Goal: Task Accomplishment & Management: Complete application form

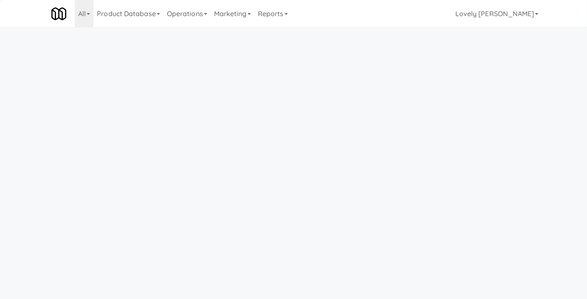
scroll to position [27, 0]
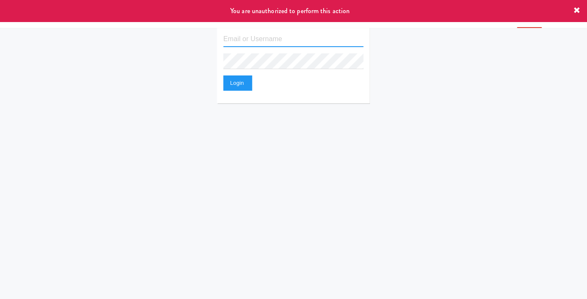
click at [257, 35] on input "text" at bounding box center [293, 39] width 140 height 16
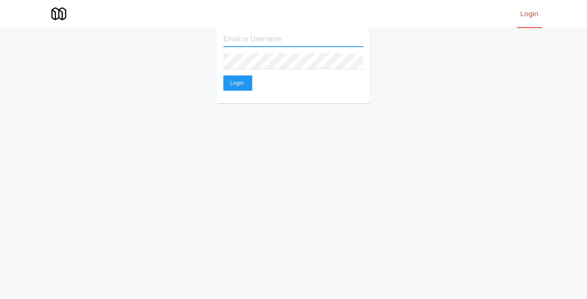
type input "[EMAIL_ADDRESS][DOMAIN_NAME]"
click at [223, 76] on button "Login" at bounding box center [237, 83] width 29 height 15
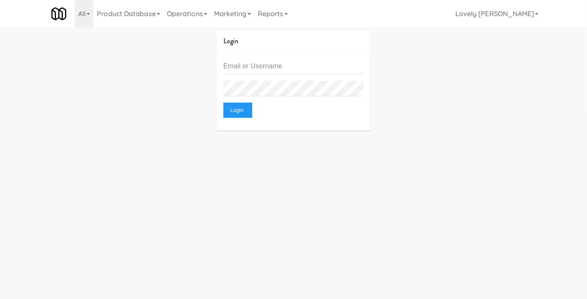
scroll to position [27, 0]
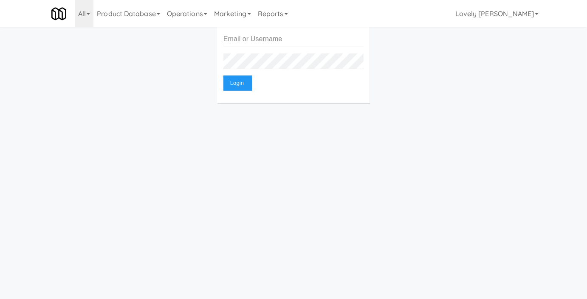
click at [241, 51] on fieldset "Login" at bounding box center [293, 64] width 140 height 66
click at [241, 29] on div "Login" at bounding box center [293, 64] width 153 height 79
click at [235, 48] on fieldset "Login" at bounding box center [293, 64] width 140 height 66
click at [241, 36] on input "text" at bounding box center [293, 39] width 140 height 16
type input "[EMAIL_ADDRESS][DOMAIN_NAME]"
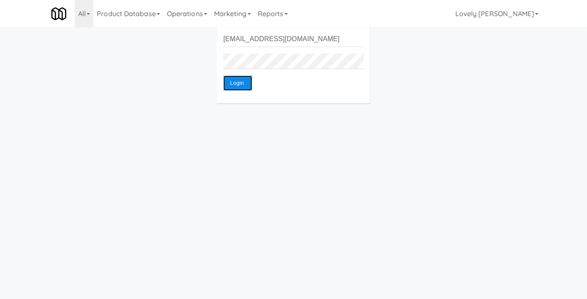
click at [240, 84] on button "Login" at bounding box center [237, 83] width 29 height 15
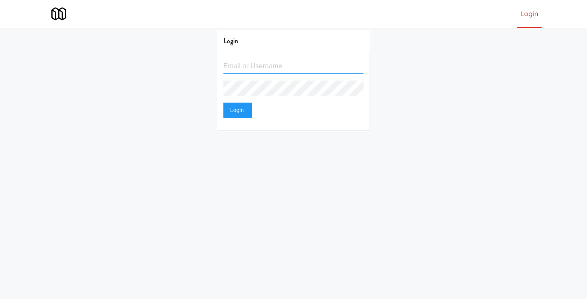
click at [262, 65] on input "text" at bounding box center [293, 67] width 140 height 16
type input "[EMAIL_ADDRESS][DOMAIN_NAME]"
click at [237, 118] on fieldset "[EMAIL_ADDRESS][DOMAIN_NAME] Login" at bounding box center [293, 92] width 140 height 66
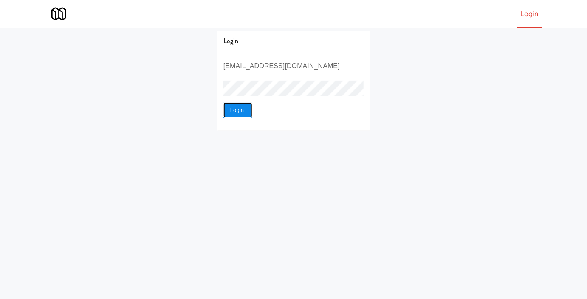
click at [236, 112] on button "Login" at bounding box center [237, 110] width 29 height 15
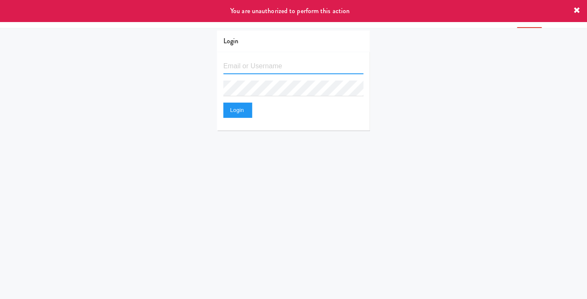
click at [239, 63] on input "text" at bounding box center [293, 67] width 140 height 16
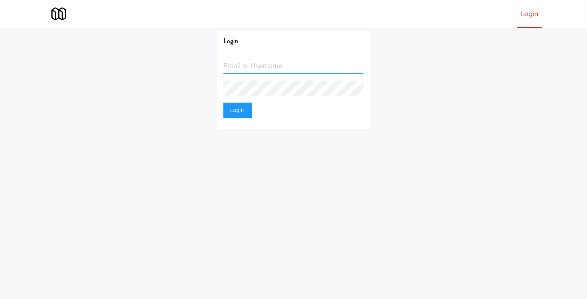
click at [223, 103] on button "Login" at bounding box center [237, 110] width 29 height 15
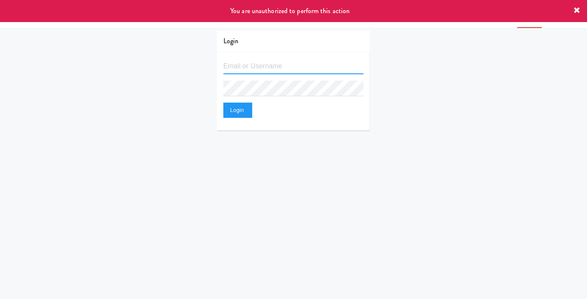
click at [239, 67] on input "text" at bounding box center [293, 67] width 140 height 16
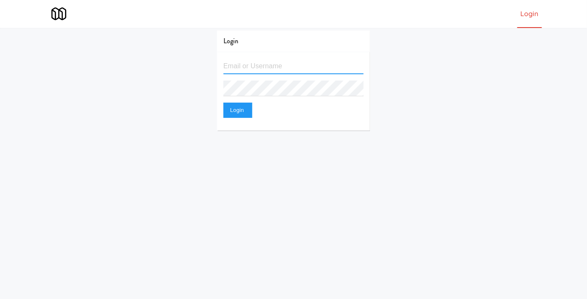
type input "[EMAIL_ADDRESS][DOMAIN_NAME]"
click at [223, 103] on button "Login" at bounding box center [237, 110] width 29 height 15
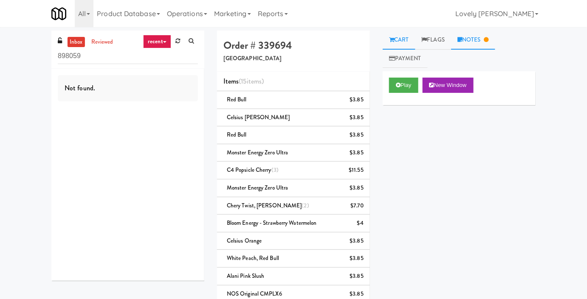
click at [481, 39] on link "Notes" at bounding box center [473, 40] width 44 height 19
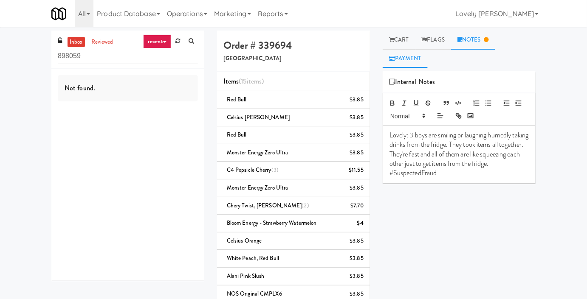
click at [402, 62] on link "Payment" at bounding box center [405, 58] width 45 height 19
